Goal: Transaction & Acquisition: Obtain resource

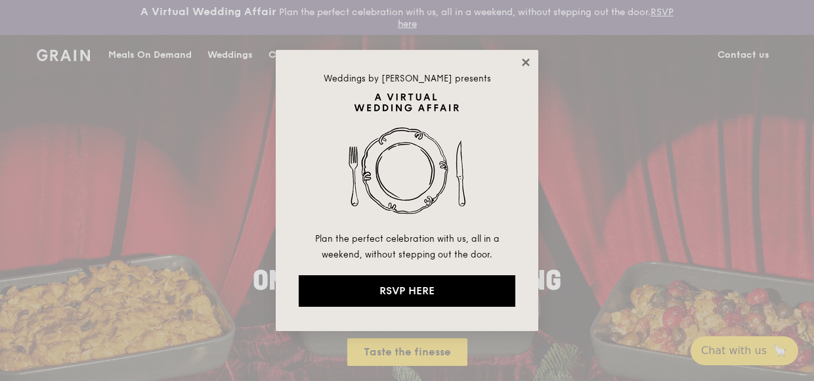
click at [526, 59] on icon at bounding box center [526, 62] width 12 height 12
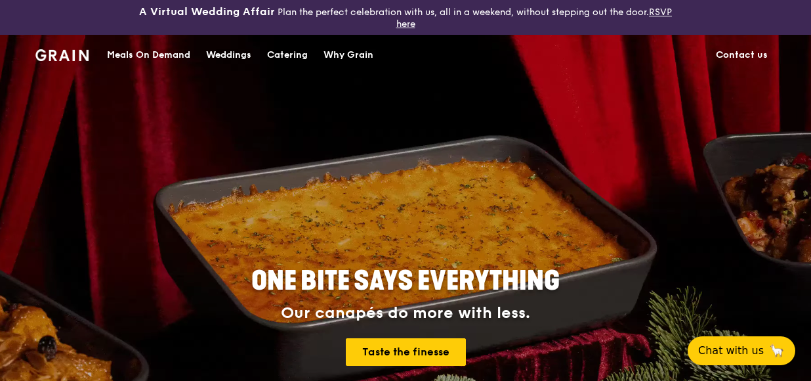
click at [276, 51] on div "Catering" at bounding box center [287, 54] width 41 height 39
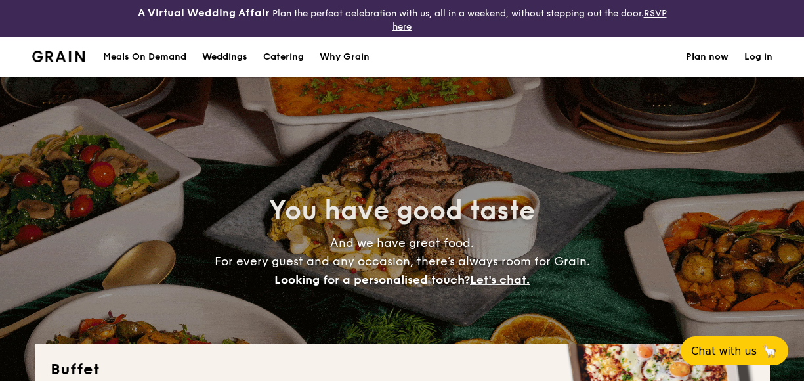
select select
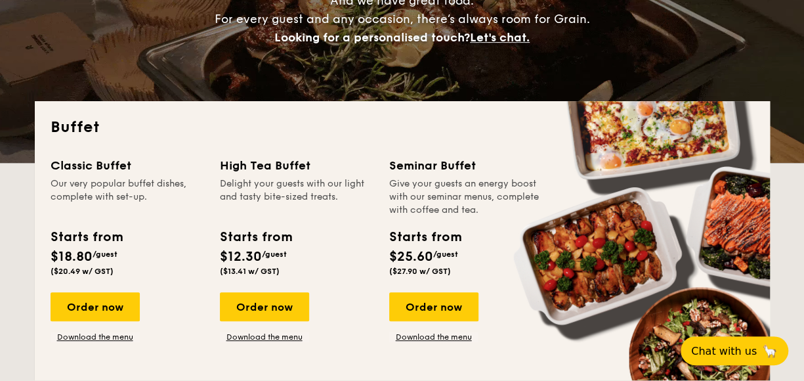
scroll to position [262, 0]
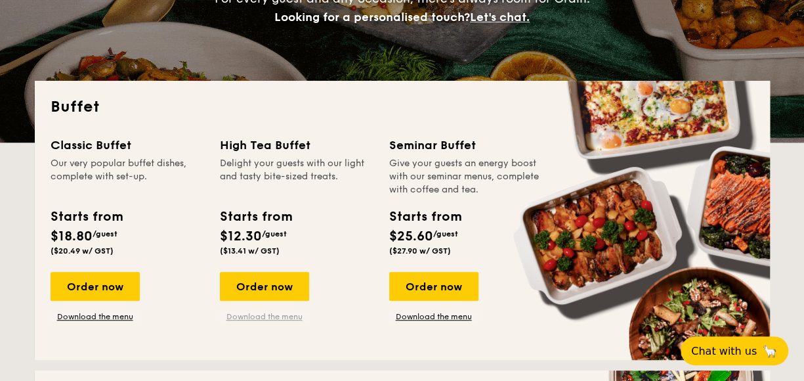
click at [281, 316] on link "Download the menu" at bounding box center [264, 316] width 89 height 10
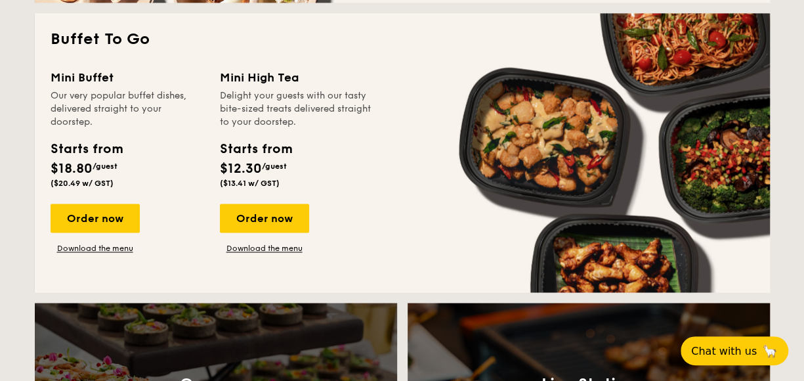
scroll to position [919, 0]
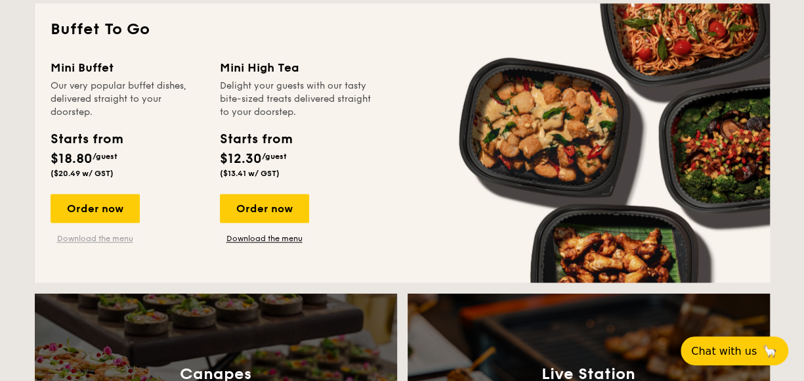
click at [91, 239] on link "Download the menu" at bounding box center [95, 238] width 89 height 10
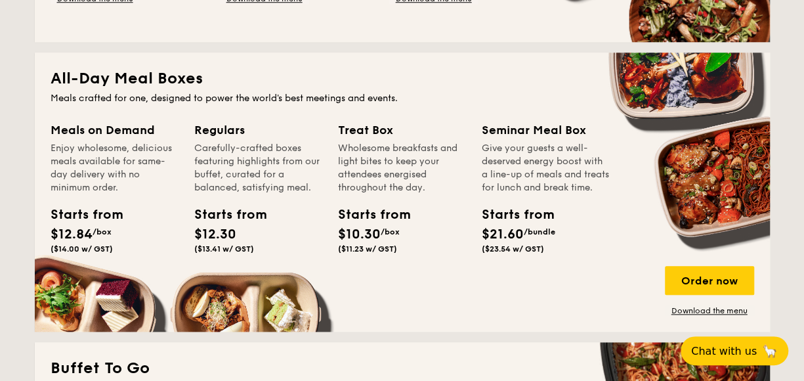
scroll to position [590, 0]
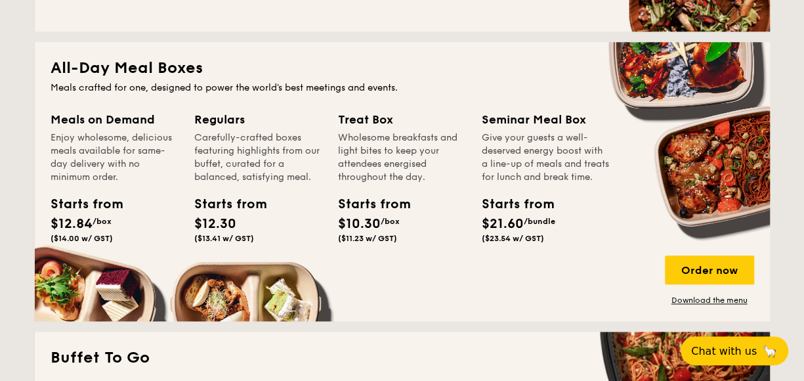
click at [531, 228] on div "Starts from $21.60 /bundle ($23.54 w/ GST)" at bounding box center [511, 218] width 59 height 49
click at [549, 114] on div "Seminar Meal Box" at bounding box center [546, 119] width 128 height 18
click at [545, 145] on div "Give your guests a well-deserved energy boost with a line-up of meals and treat…" at bounding box center [546, 157] width 128 height 52
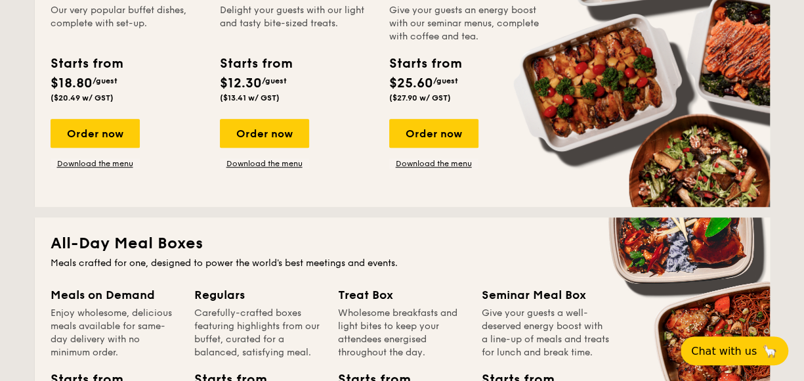
scroll to position [394, 0]
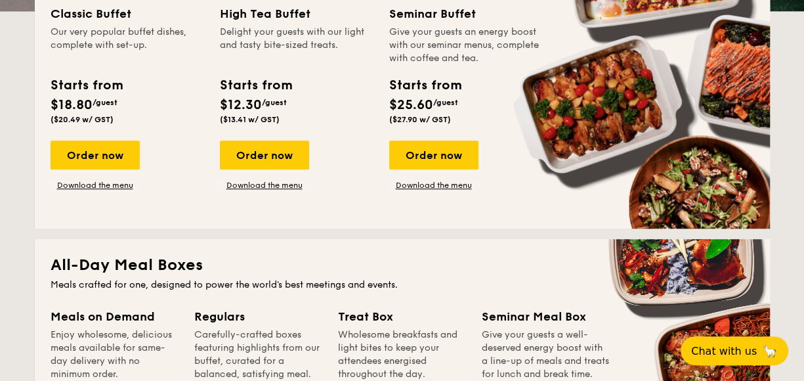
click at [121, 260] on h2 "All-Day Meal Boxes" at bounding box center [402, 265] width 703 height 21
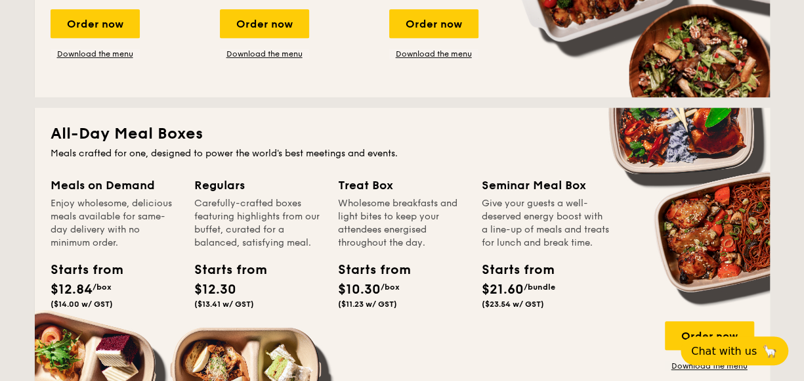
scroll to position [590, 0]
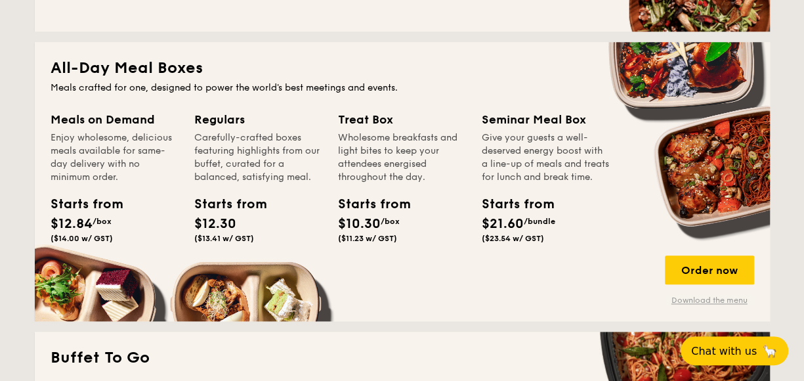
click at [706, 301] on link "Download the menu" at bounding box center [709, 300] width 89 height 10
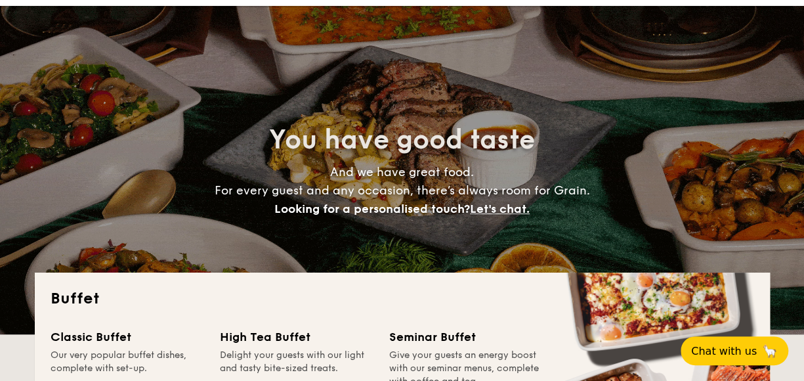
scroll to position [0, 0]
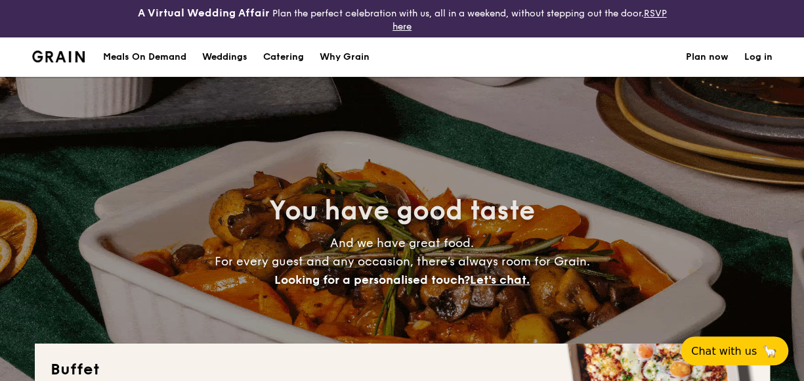
click at [289, 56] on h1 "Catering" at bounding box center [283, 56] width 41 height 39
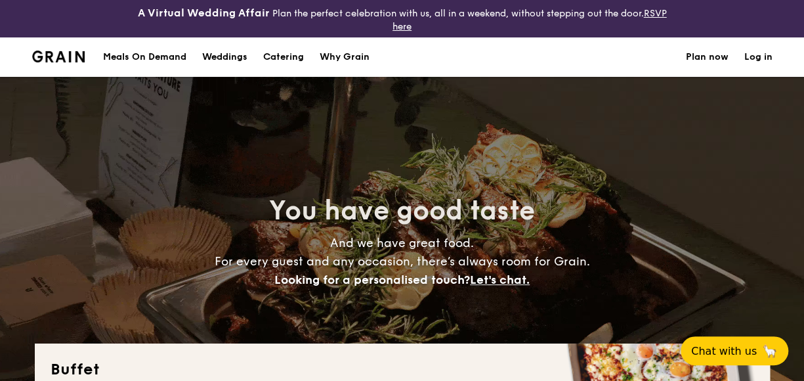
click at [268, 56] on h1 "Catering" at bounding box center [283, 56] width 41 height 39
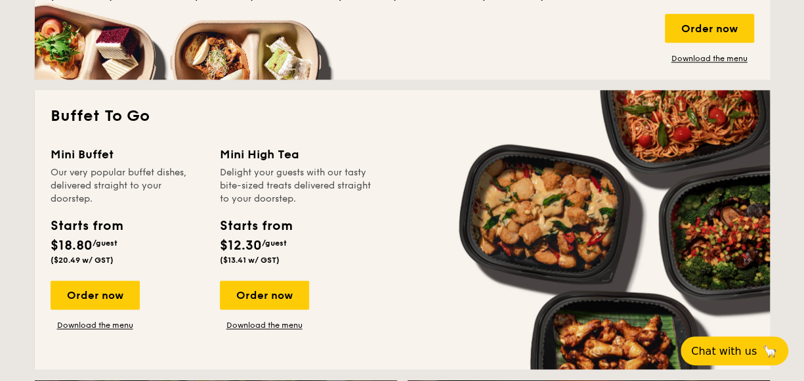
scroll to position [853, 0]
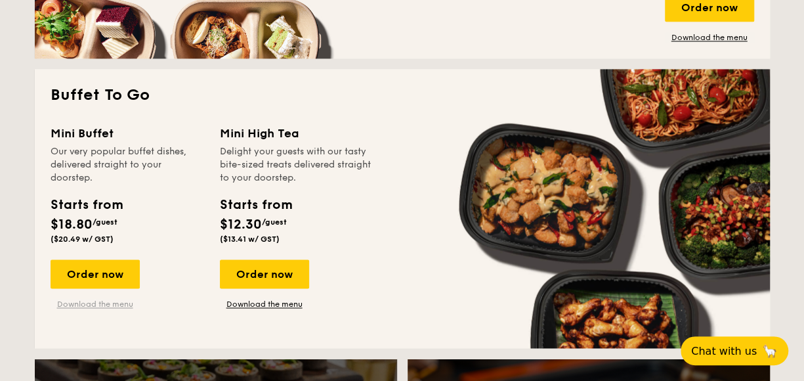
click at [118, 302] on link "Download the menu" at bounding box center [95, 304] width 89 height 10
